Goal: Task Accomplishment & Management: Manage account settings

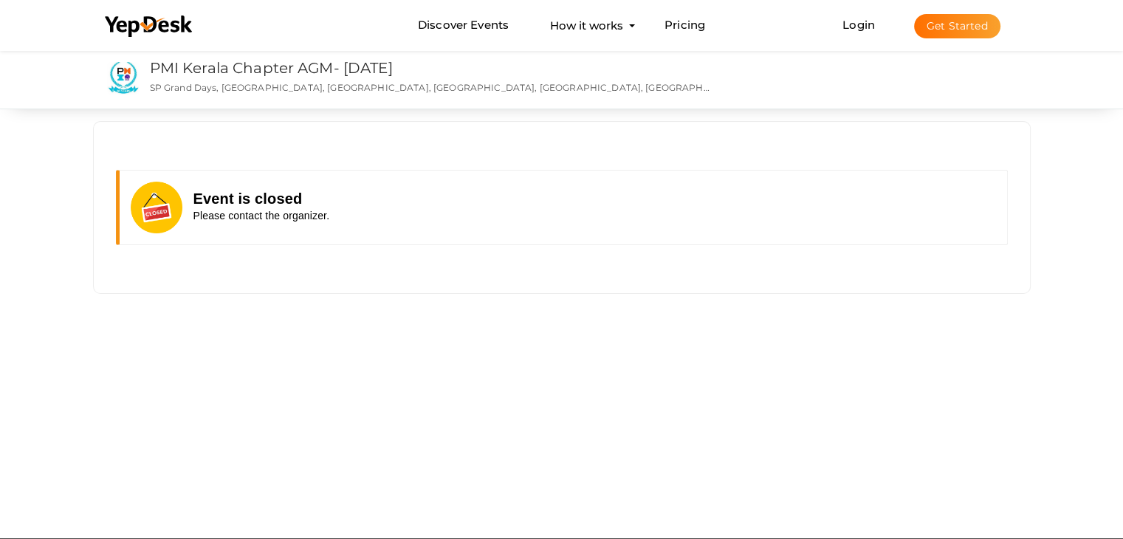
drag, startPoint x: 0, startPoint y: 0, endPoint x: 448, endPoint y: 149, distance: 472.3
click at [448, 149] on div "Event is closed Please contact the organizer." at bounding box center [562, 207] width 936 height 149
click at [862, 30] on link "Login" at bounding box center [858, 25] width 32 height 14
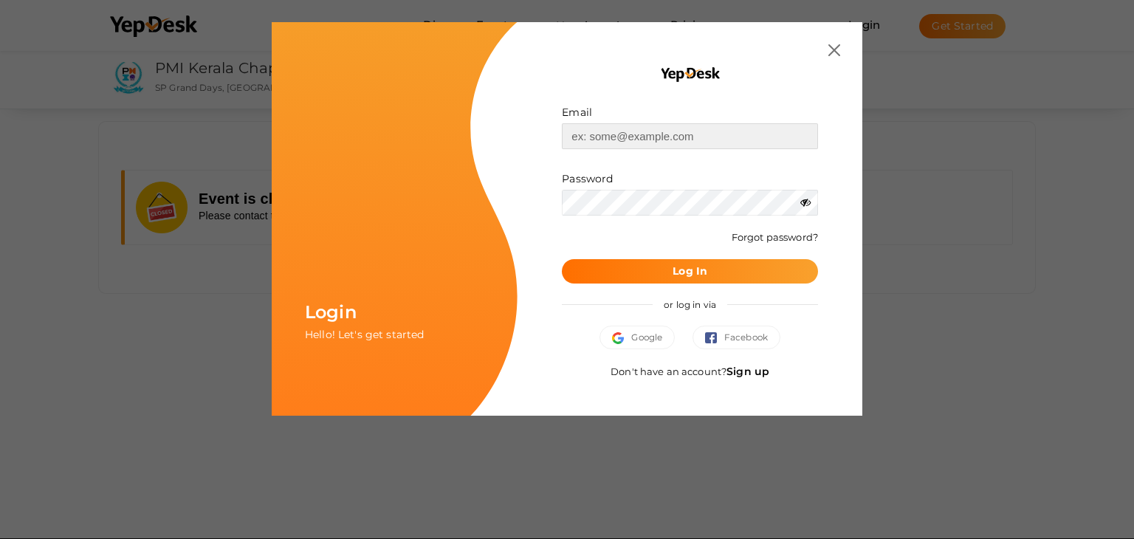
drag, startPoint x: 639, startPoint y: 134, endPoint x: 599, endPoint y: 137, distance: 40.0
click at [599, 137] on input "text" at bounding box center [690, 136] width 256 height 26
drag, startPoint x: 535, startPoint y: 106, endPoint x: 531, endPoint y: 119, distance: 13.3
click at [599, 136] on input "text" at bounding box center [690, 136] width 256 height 26
type input "[EMAIL_ADDRESS][DOMAIN_NAME]"
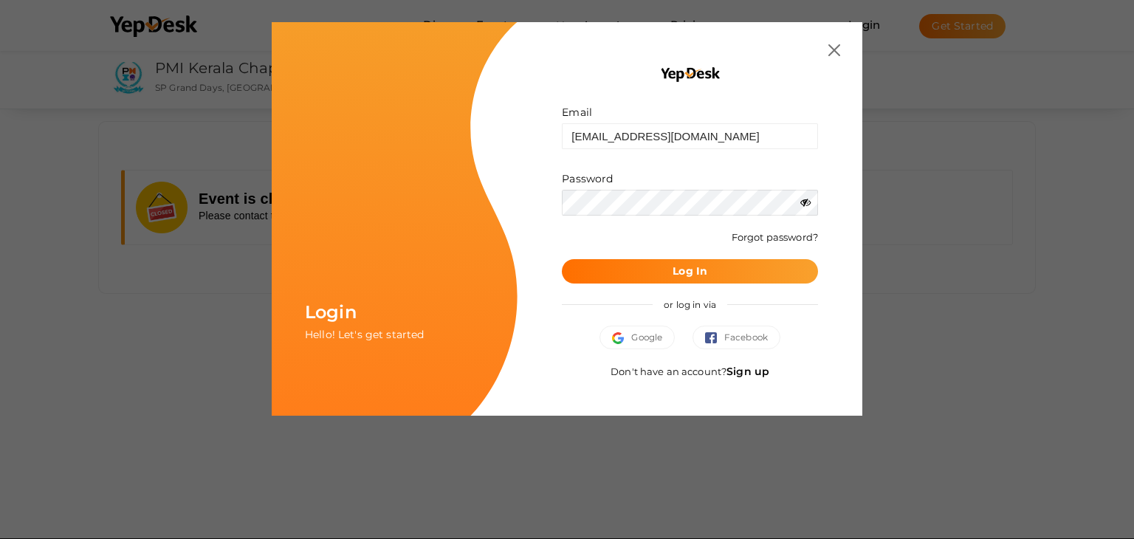
click at [562, 259] on button "Log In" at bounding box center [690, 271] width 256 height 24
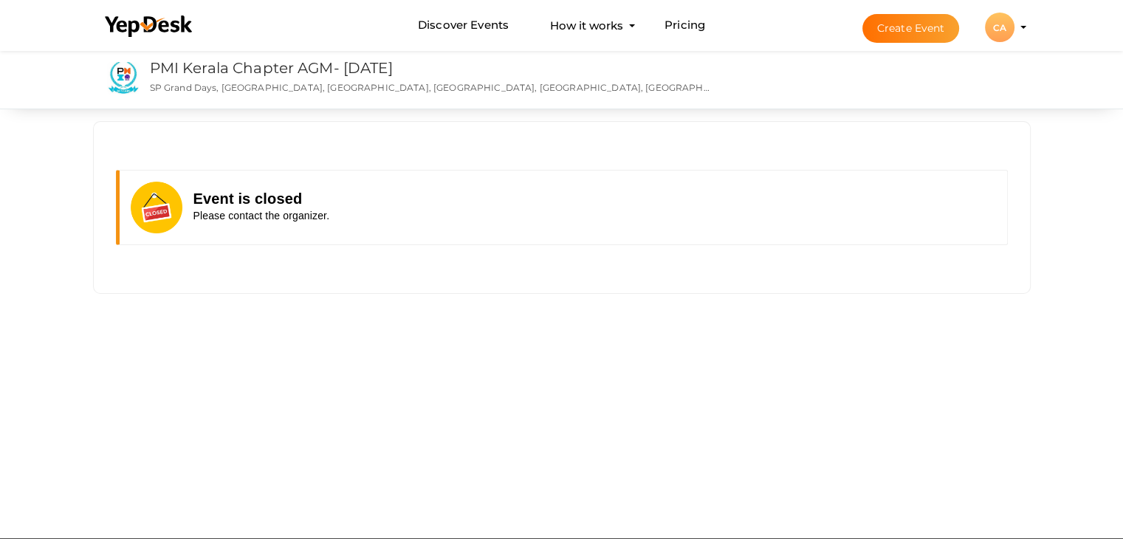
click at [1002, 30] on div "CA" at bounding box center [1000, 28] width 30 height 30
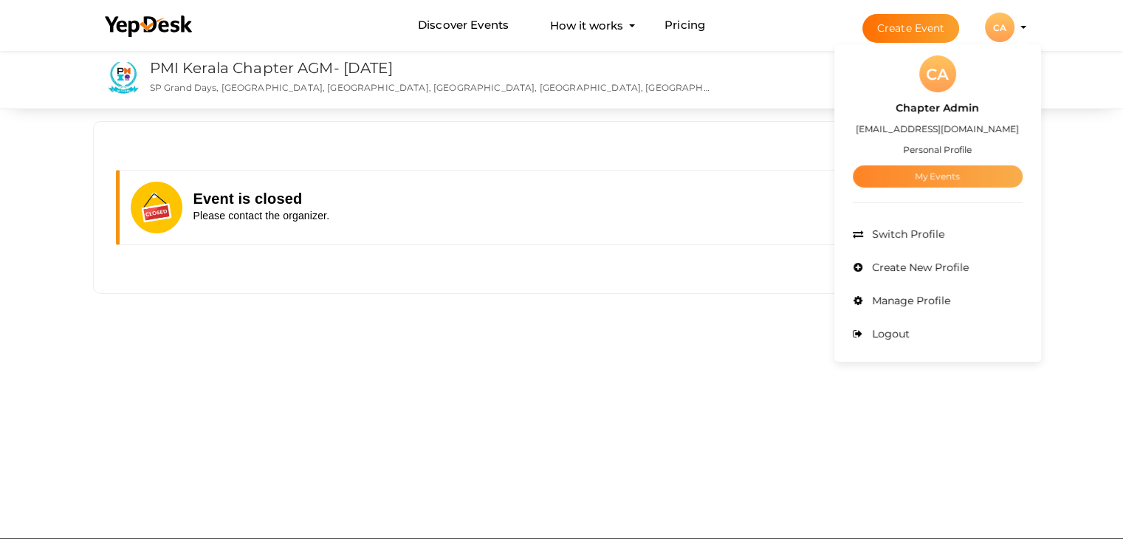
drag, startPoint x: 673, startPoint y: 475, endPoint x: 975, endPoint y: 171, distance: 428.1
click at [975, 171] on link "My Events" at bounding box center [938, 176] width 170 height 22
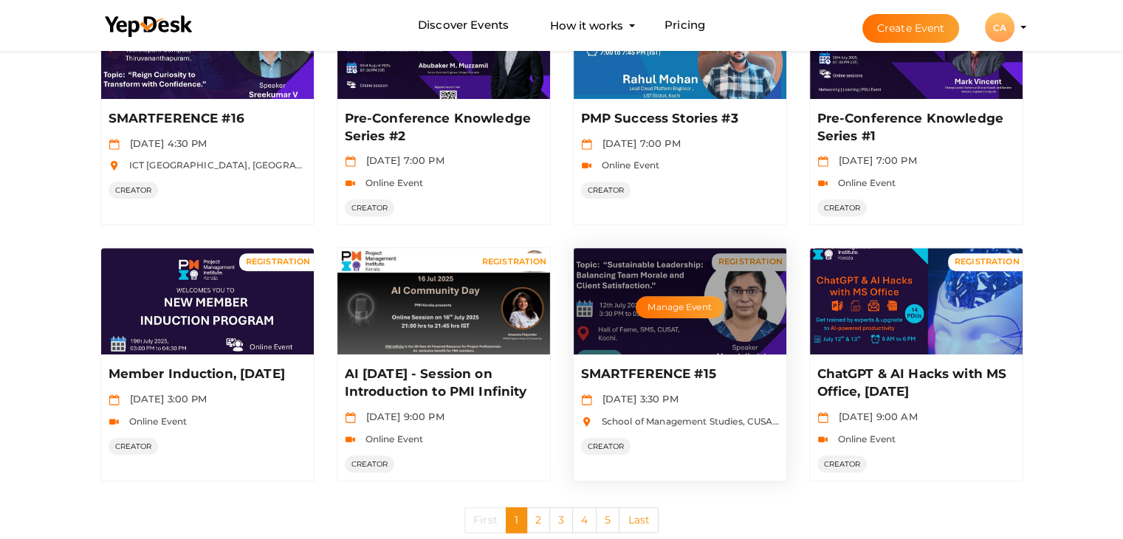
scroll to position [735, 0]
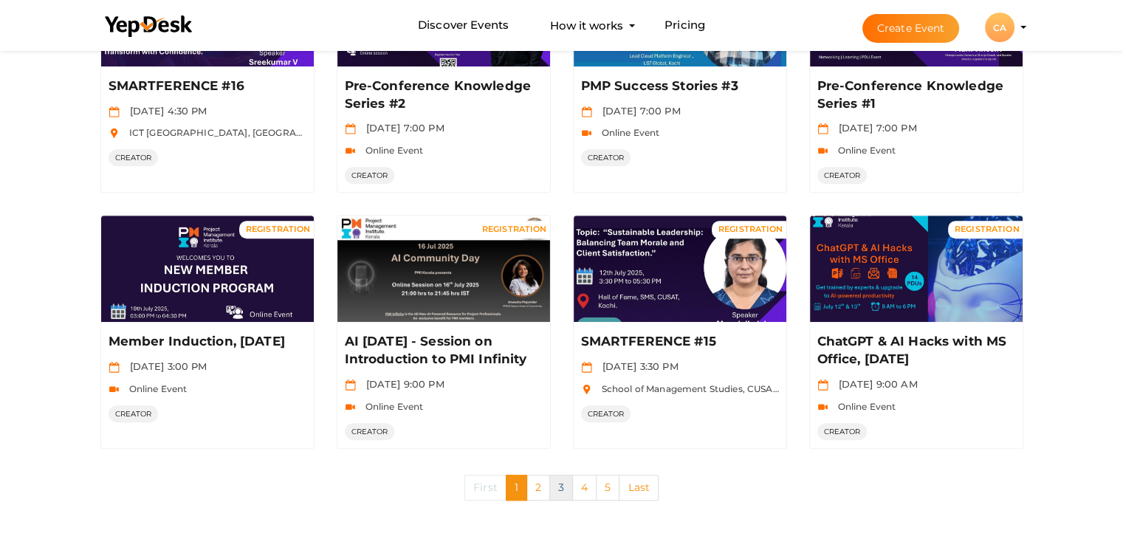
click at [559, 484] on link "3" at bounding box center [561, 488] width 24 height 26
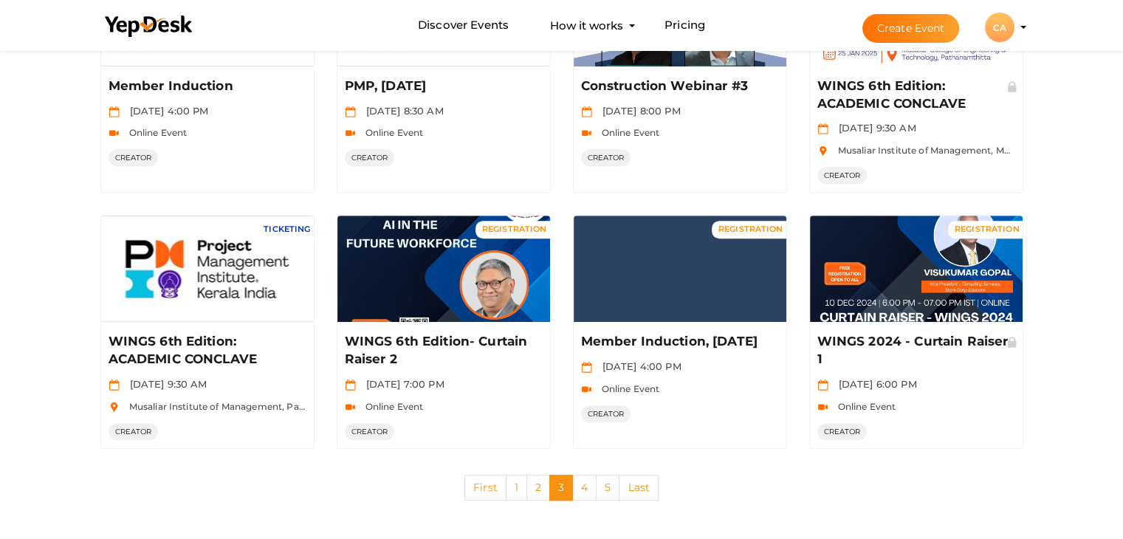
drag, startPoint x: 508, startPoint y: 458, endPoint x: 451, endPoint y: 468, distance: 57.7
click at [895, 464] on div "First 1 2 3 4 5 Last" at bounding box center [561, 487] width 967 height 55
click at [537, 487] on link "2" at bounding box center [538, 488] width 24 height 26
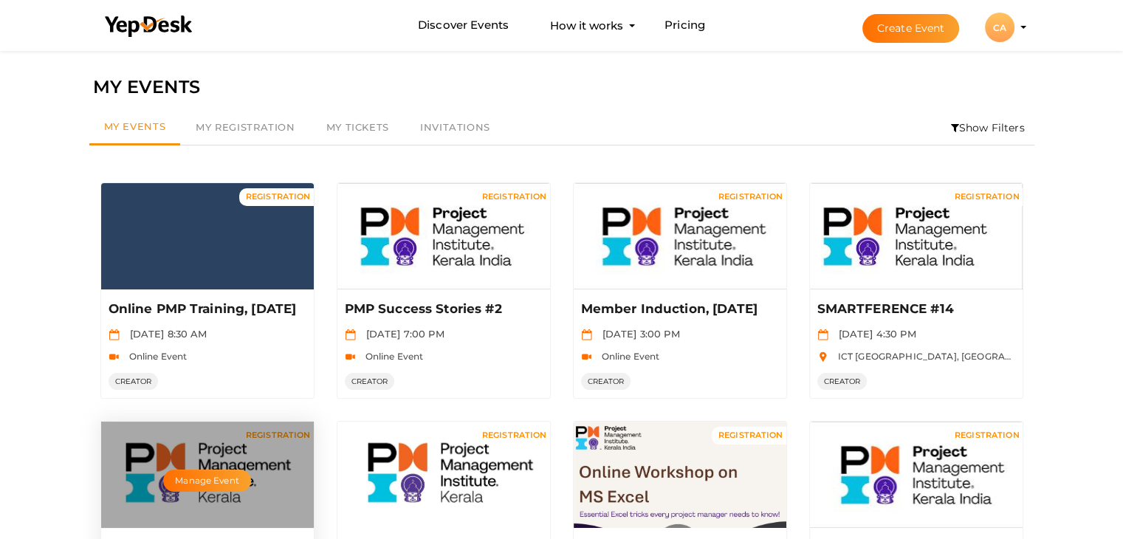
drag, startPoint x: 695, startPoint y: 479, endPoint x: 283, endPoint y: 486, distance: 412.7
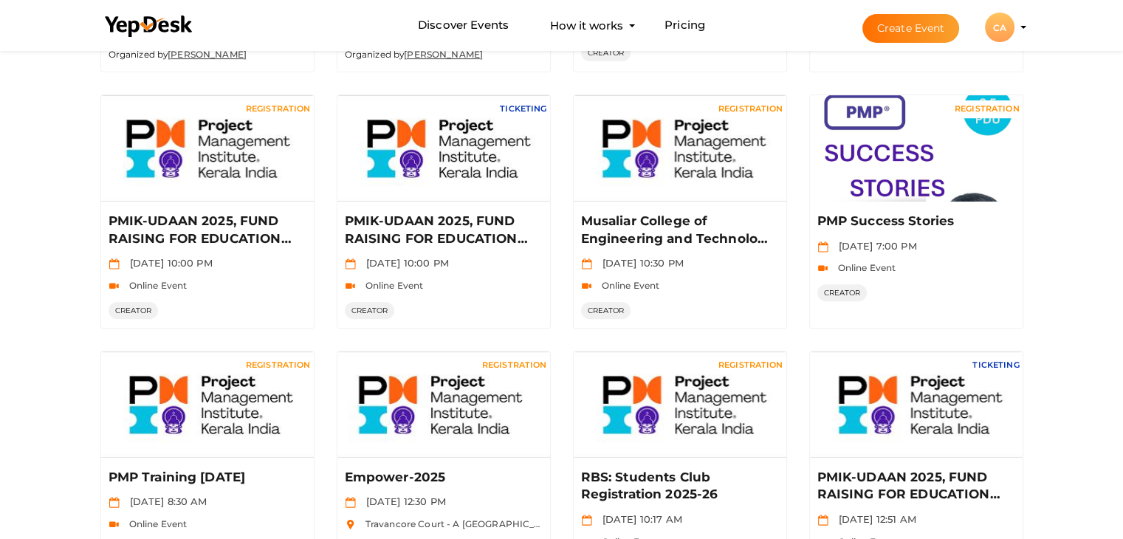
scroll to position [443, 0]
